Goal: Use online tool/utility: Utilize a website feature to perform a specific function

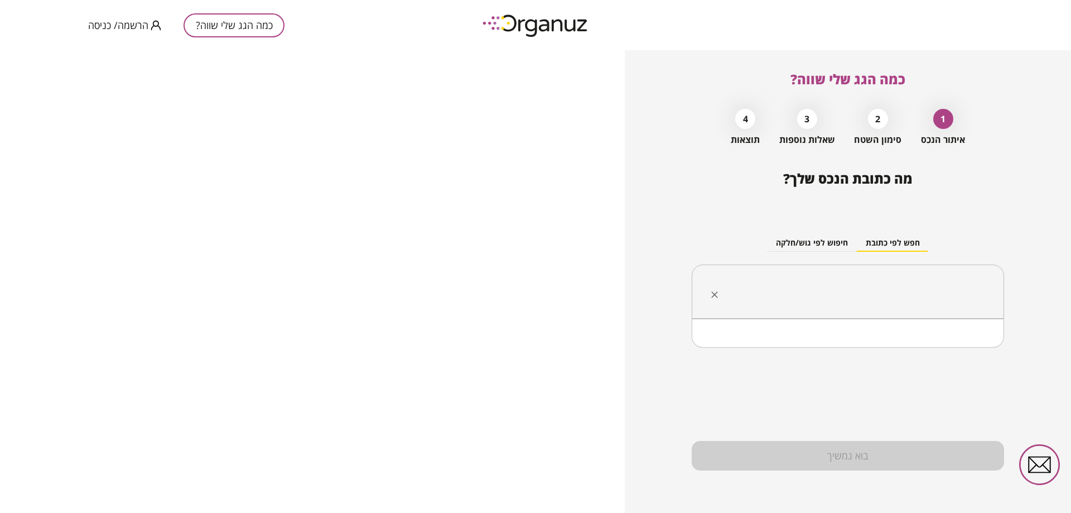
click at [866, 283] on input "text" at bounding box center [851, 292] width 277 height 28
click at [905, 346] on li "הנבל 34 דימונה" at bounding box center [847, 347] width 283 height 20
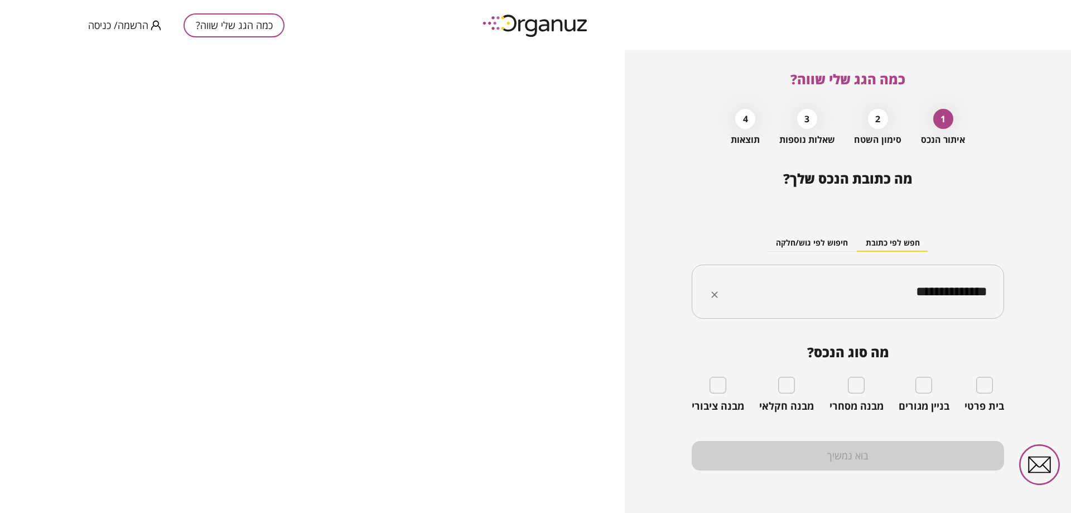
type input "**********"
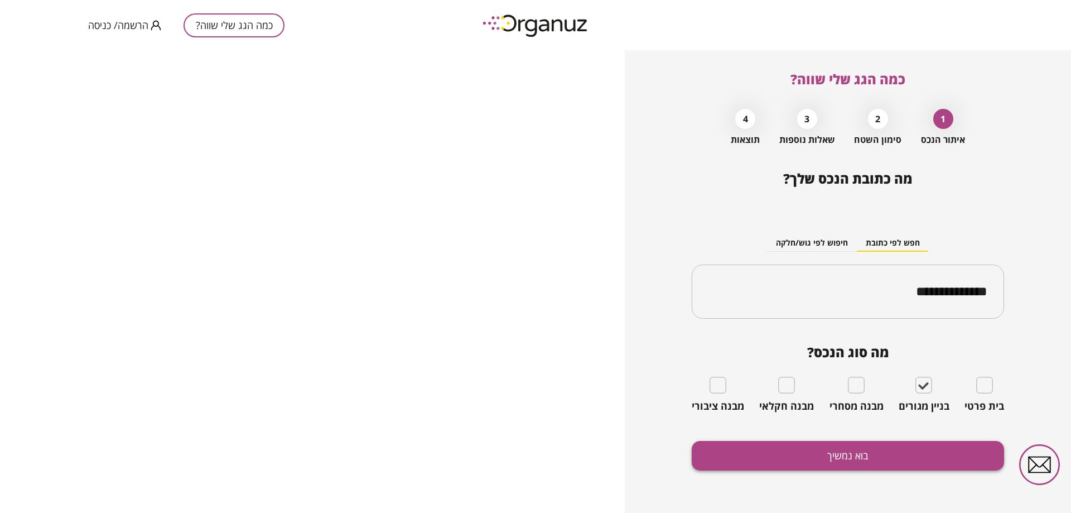
click at [911, 456] on button "בוא נמשיך" at bounding box center [848, 456] width 312 height 30
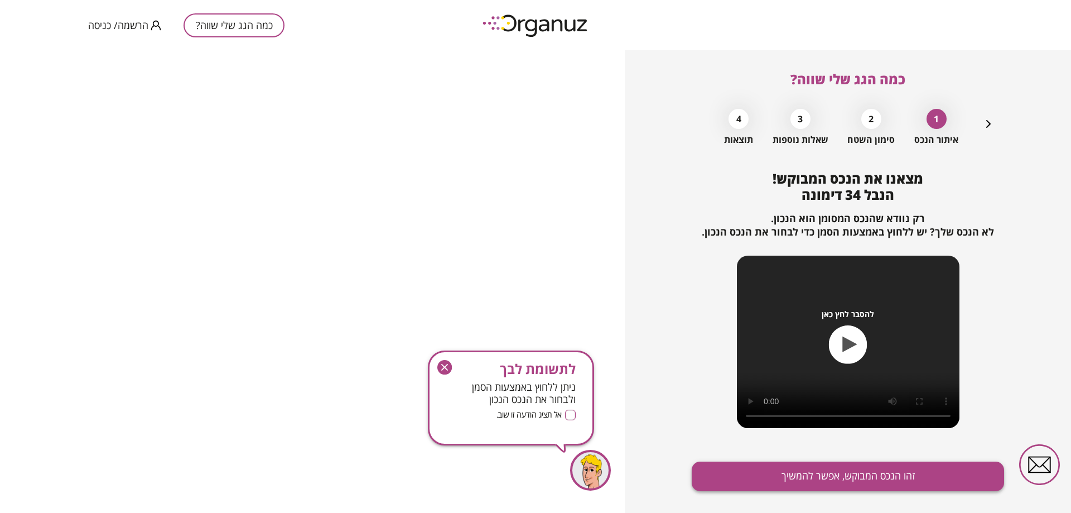
click at [866, 473] on button "זהו הנכס המבוקש, אפשר להמשיך" at bounding box center [848, 476] width 312 height 30
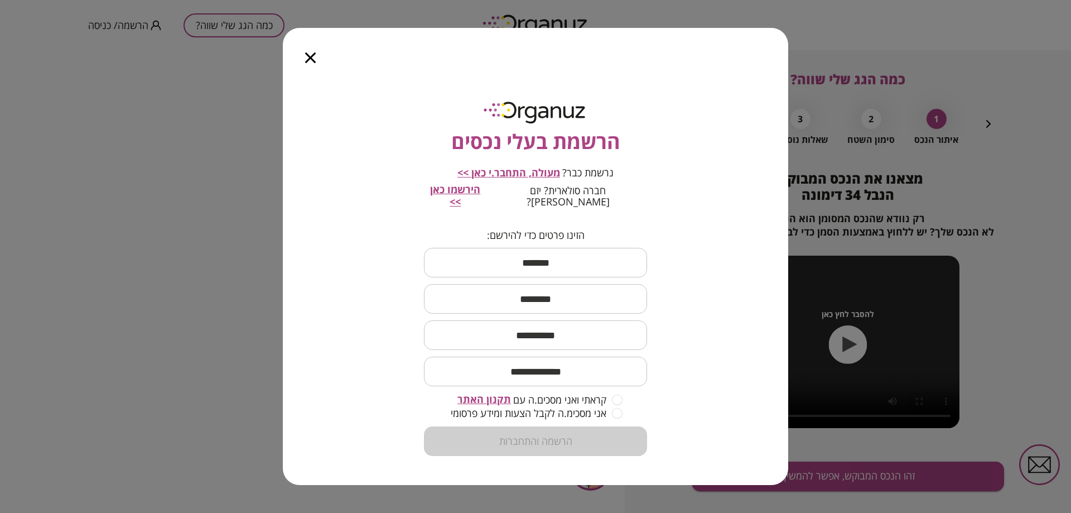
click at [308, 61] on icon "button" at bounding box center [310, 57] width 11 height 11
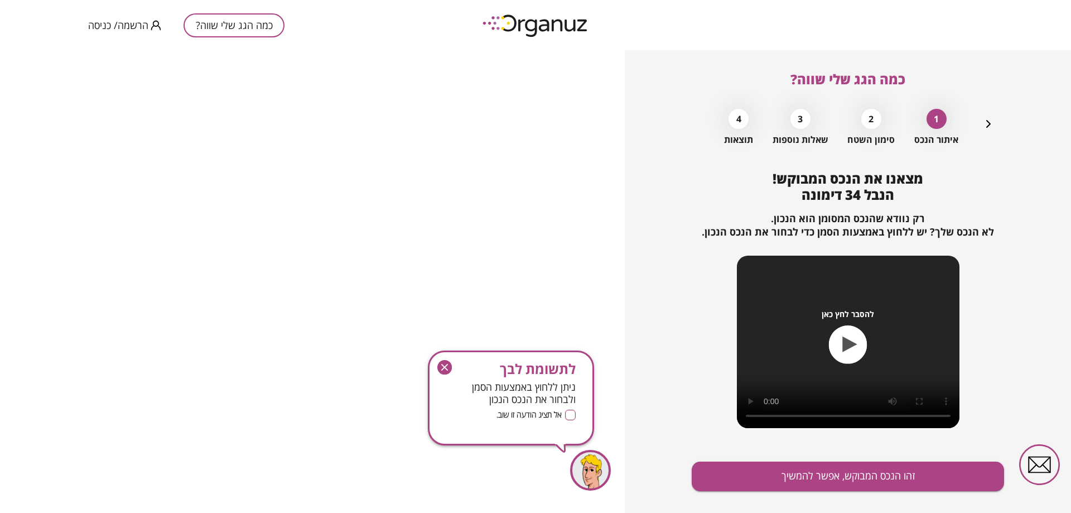
click at [218, 21] on button "כמה הגג שלי שווה?" at bounding box center [234, 25] width 101 height 24
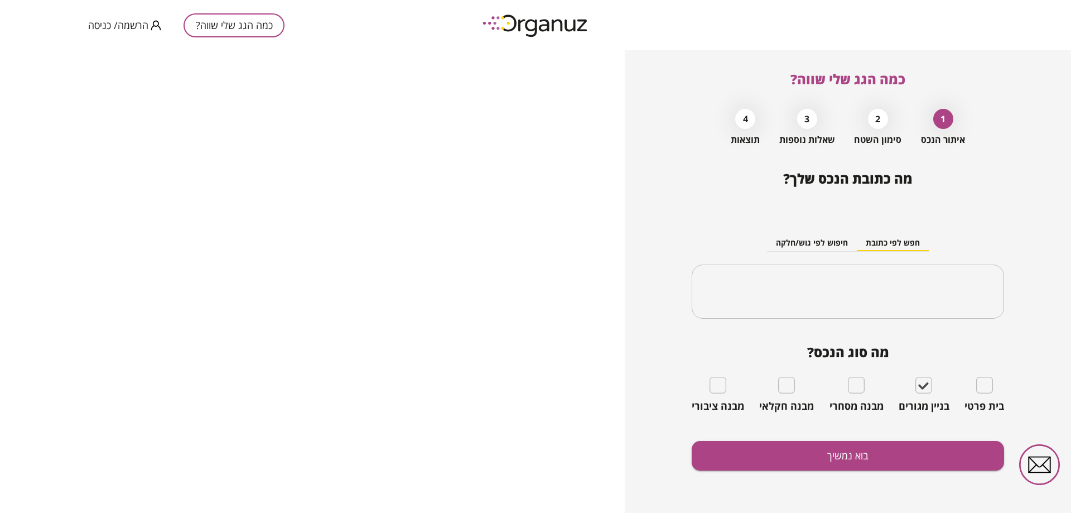
type input "**********"
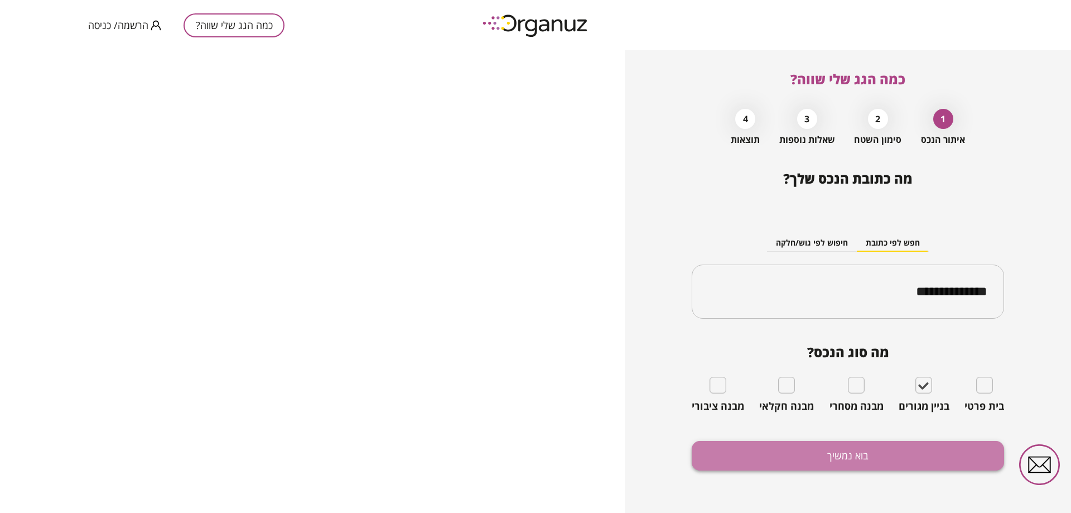
click at [819, 454] on button "בוא נמשיך" at bounding box center [848, 456] width 312 height 30
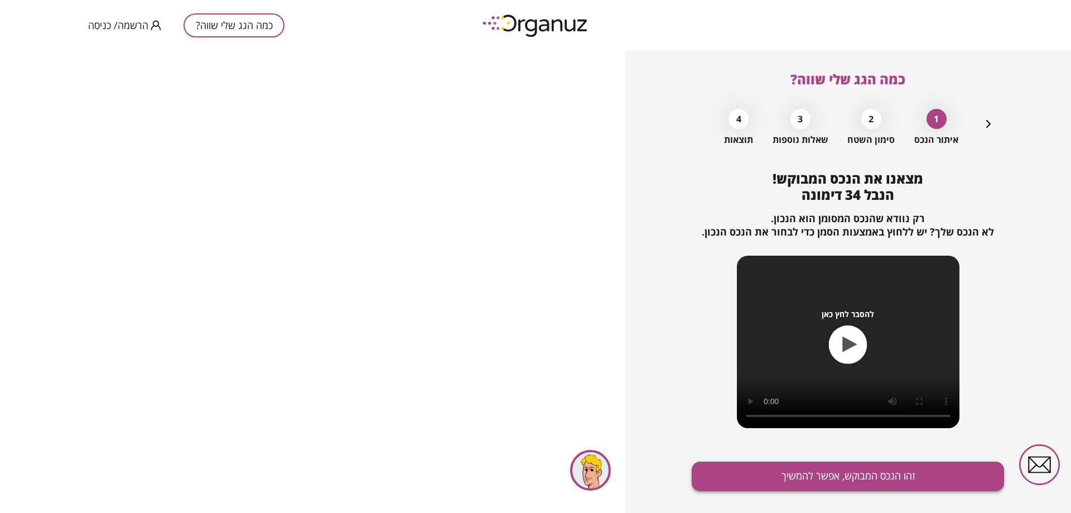
click at [912, 489] on button "זהו הנכס המבוקש, אפשר להמשיך" at bounding box center [848, 476] width 312 height 30
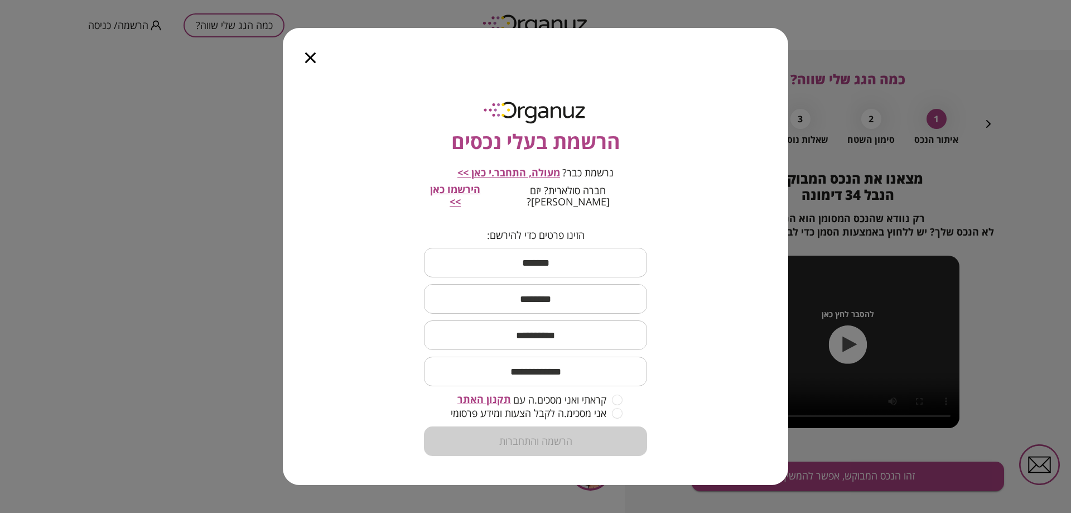
click at [312, 63] on icon "button" at bounding box center [310, 57] width 11 height 11
